Goal: Transaction & Acquisition: Download file/media

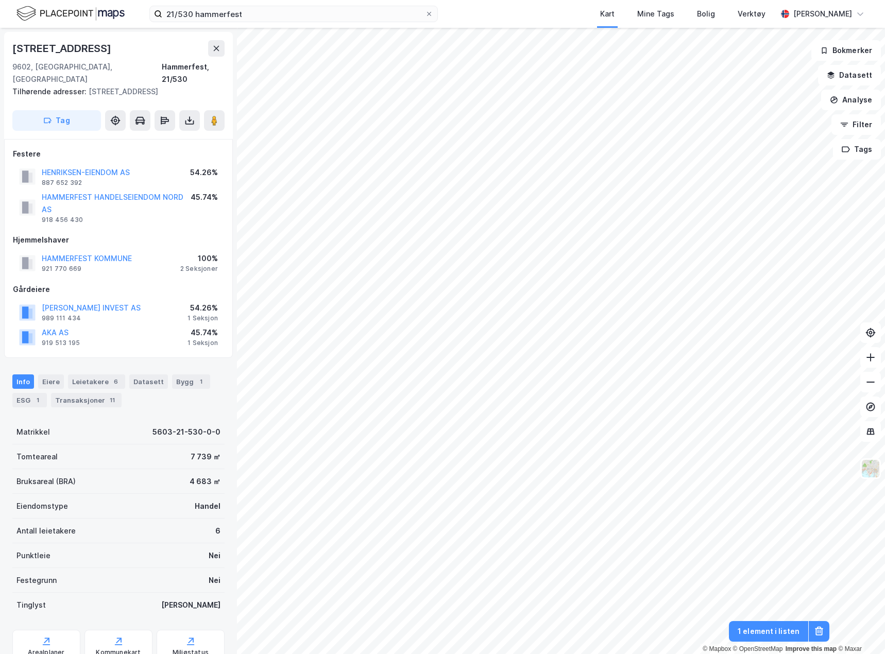
click at [258, 6] on label "21/530 hammerfest" at bounding box center [293, 14] width 288 height 16
click at [258, 6] on input "21/530 hammerfest" at bounding box center [293, 13] width 263 height 15
click at [248, 15] on input "21/530 hammerfest" at bounding box center [293, 13] width 263 height 15
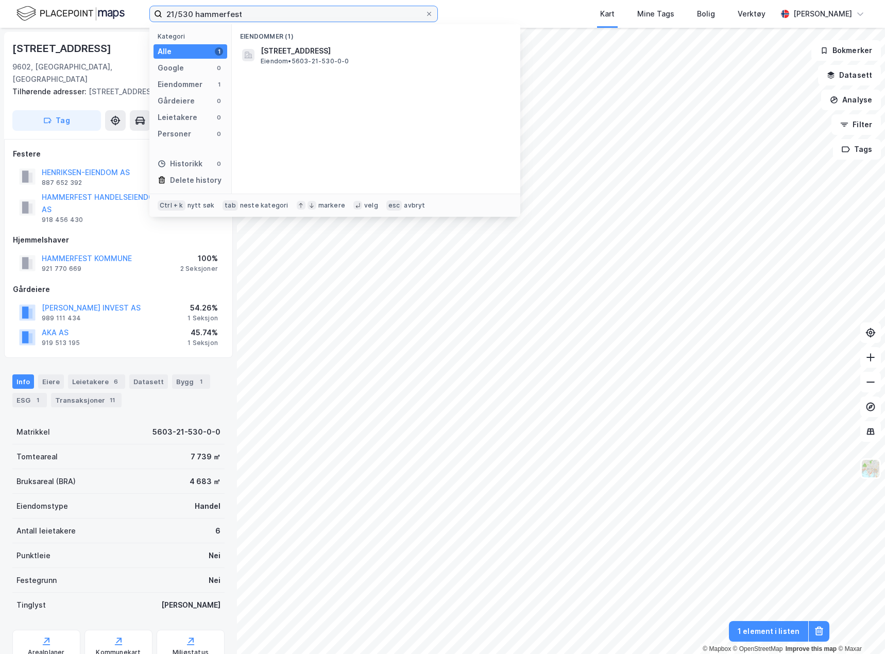
click at [248, 15] on input "21/530 hammerfest" at bounding box center [293, 13] width 263 height 15
type input "71/756 [GEOGRAPHIC_DATA]"
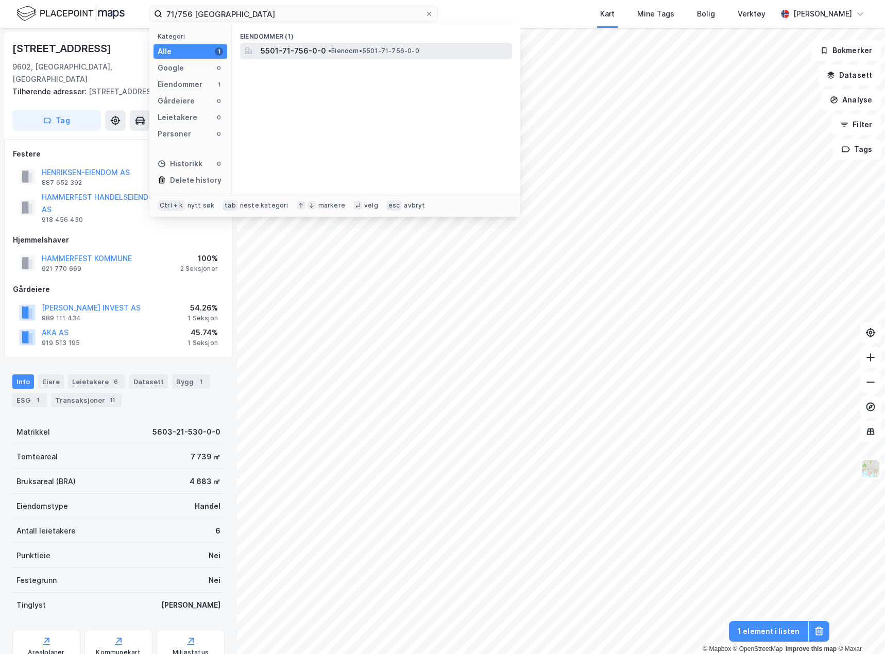
click at [318, 49] on span "5501-71-756-0-0" at bounding box center [293, 51] width 65 height 12
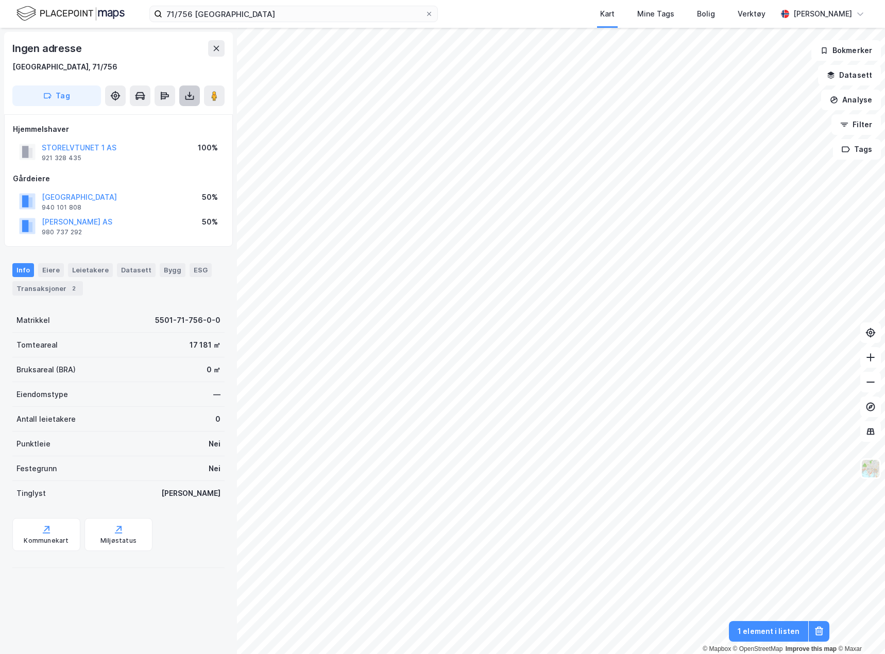
click at [184, 98] on button at bounding box center [189, 95] width 21 height 21
click at [152, 115] on div "Last ned grunnbok" at bounding box center [139, 116] width 60 height 8
